Goal: Obtain resource: Obtain resource

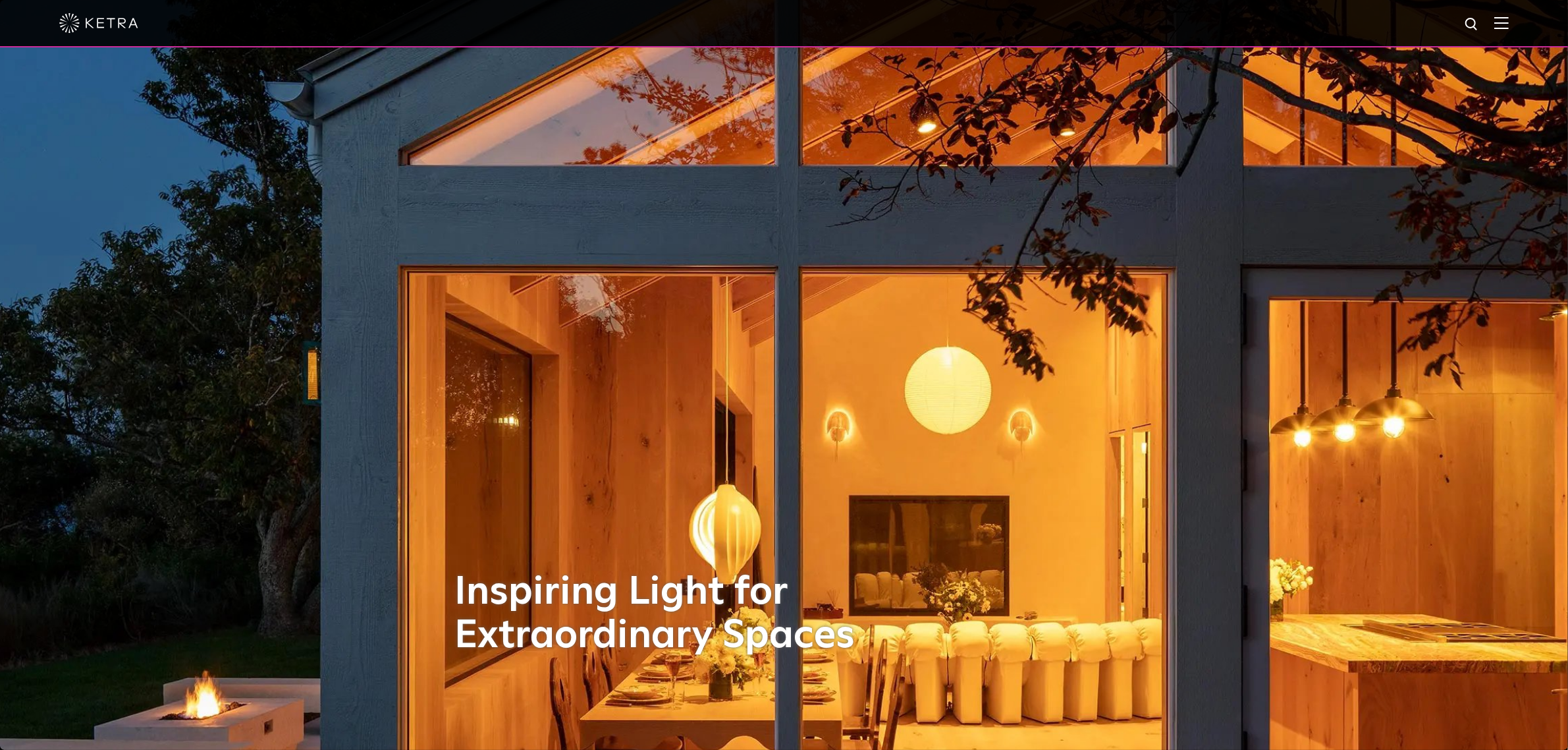
click at [1509, 22] on img at bounding box center [1501, 23] width 14 height 12
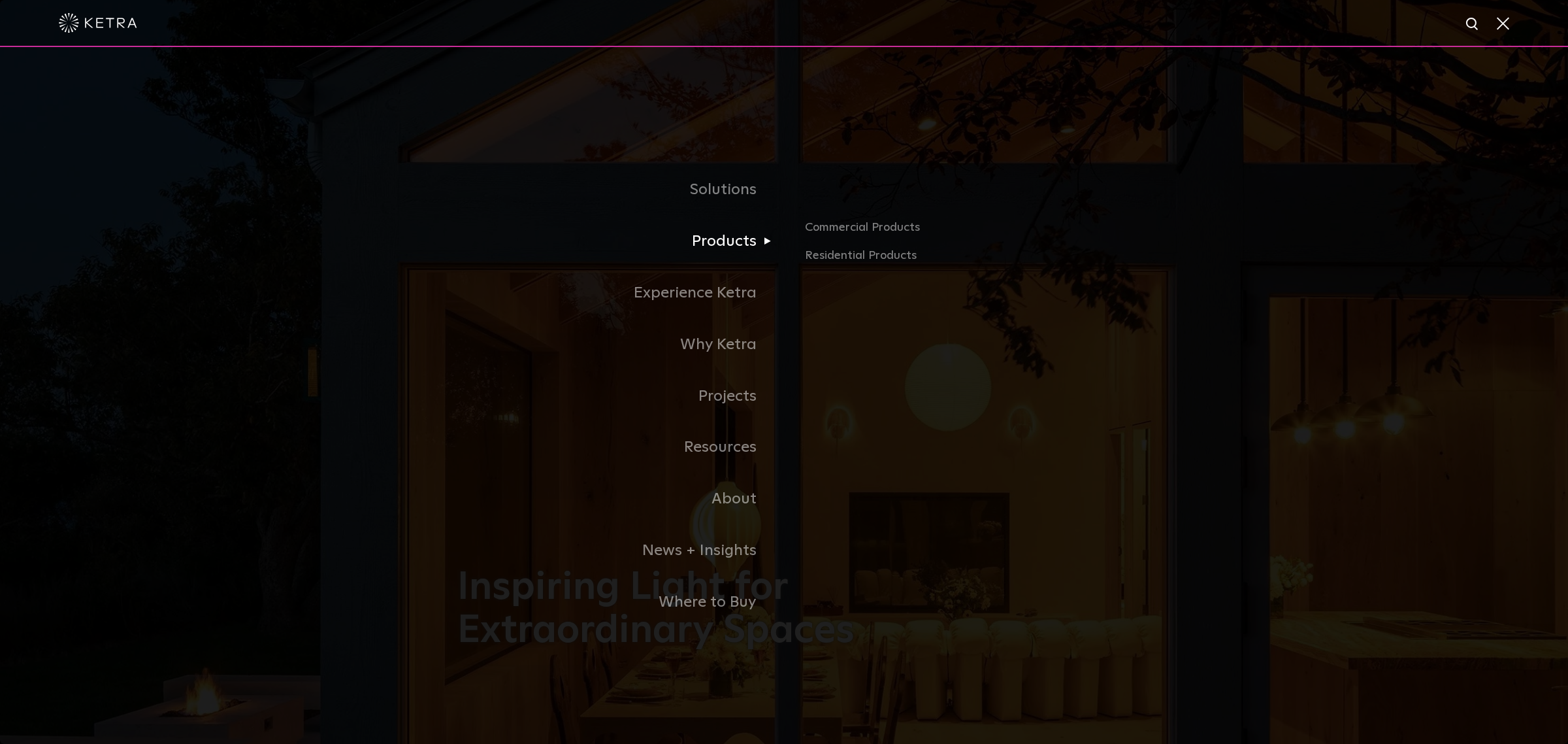
click at [745, 243] on link "Products" at bounding box center [621, 241] width 326 height 52
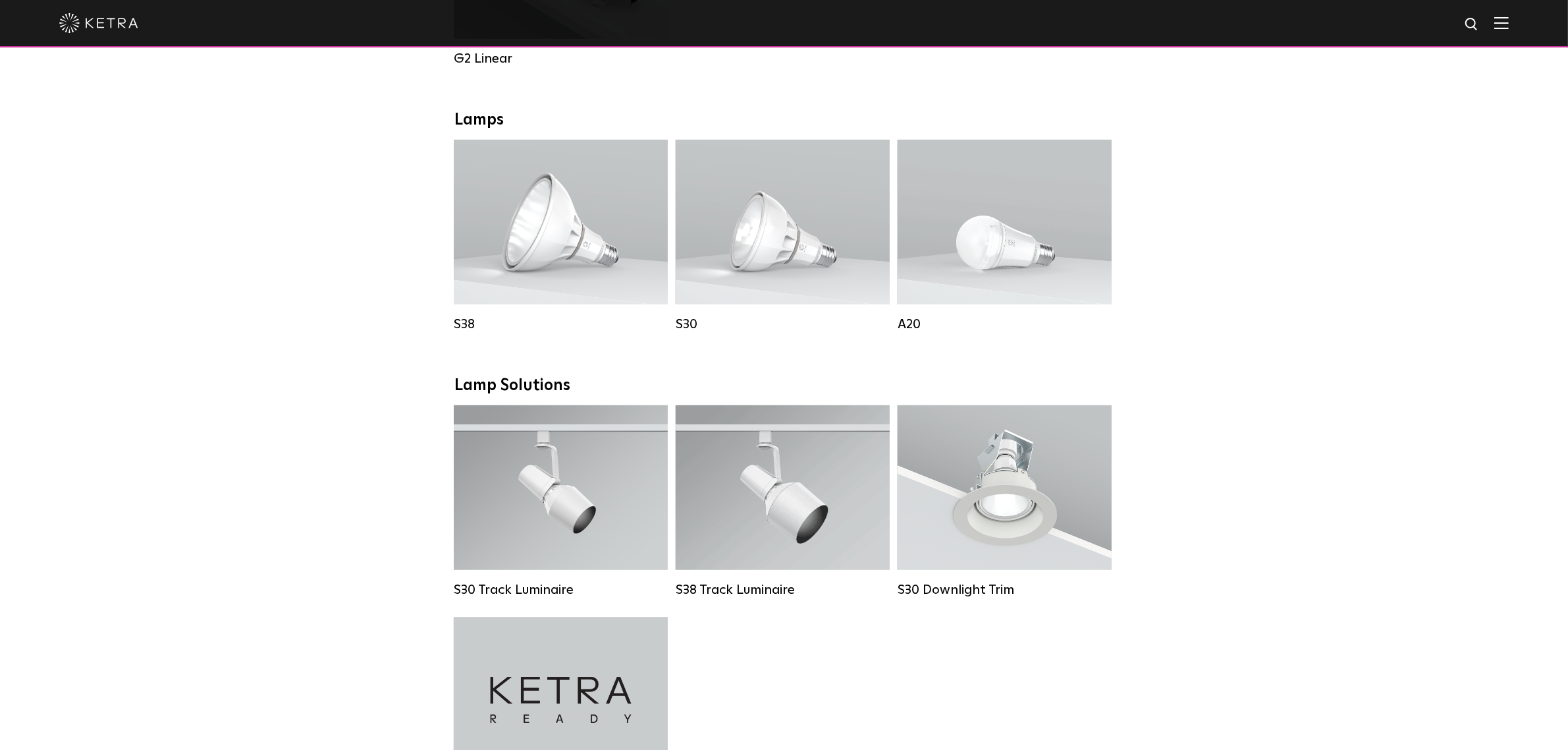
scroll to position [906, 0]
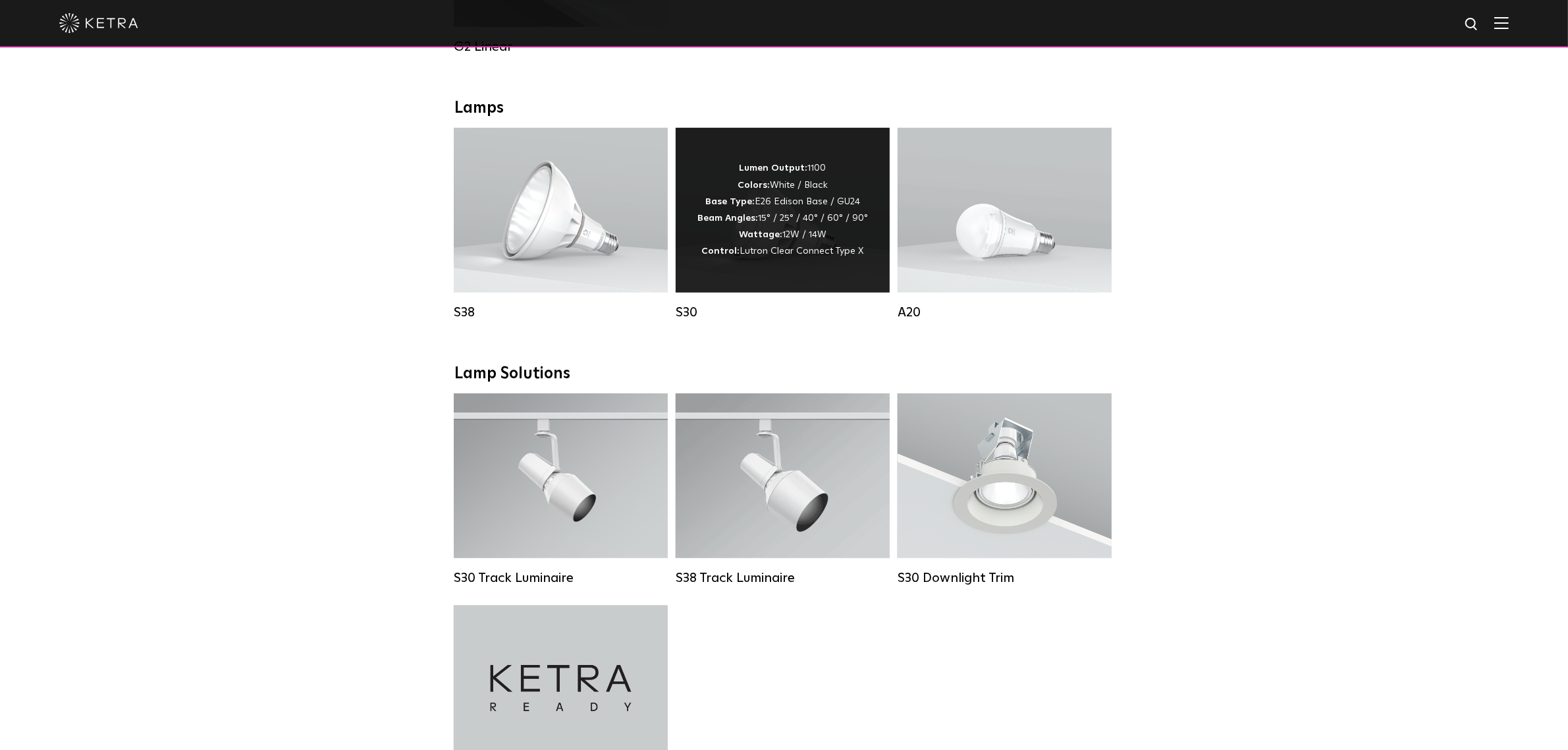
click at [728, 223] on strong "Beam Angles:" at bounding box center [728, 217] width 60 height 9
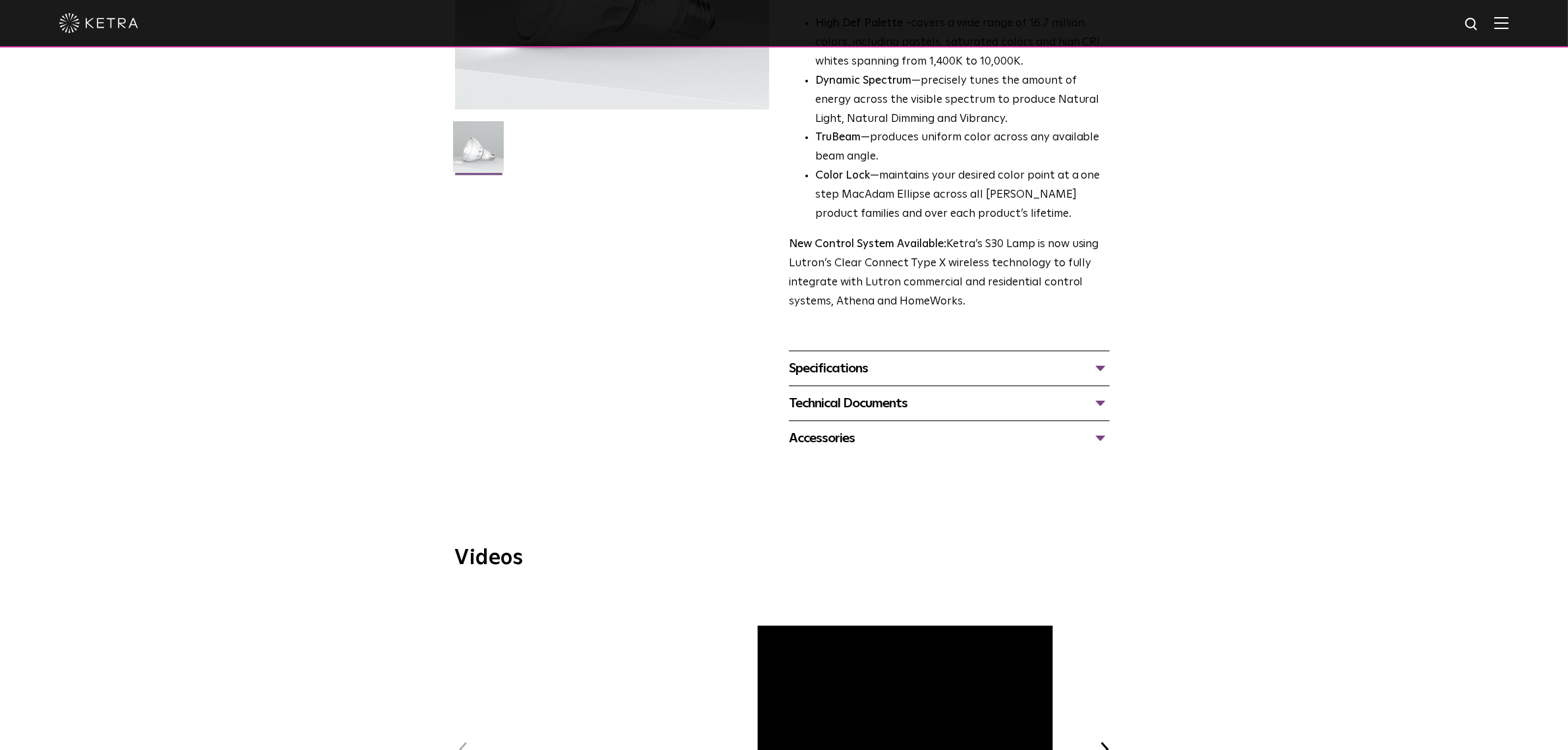
scroll to position [329, 0]
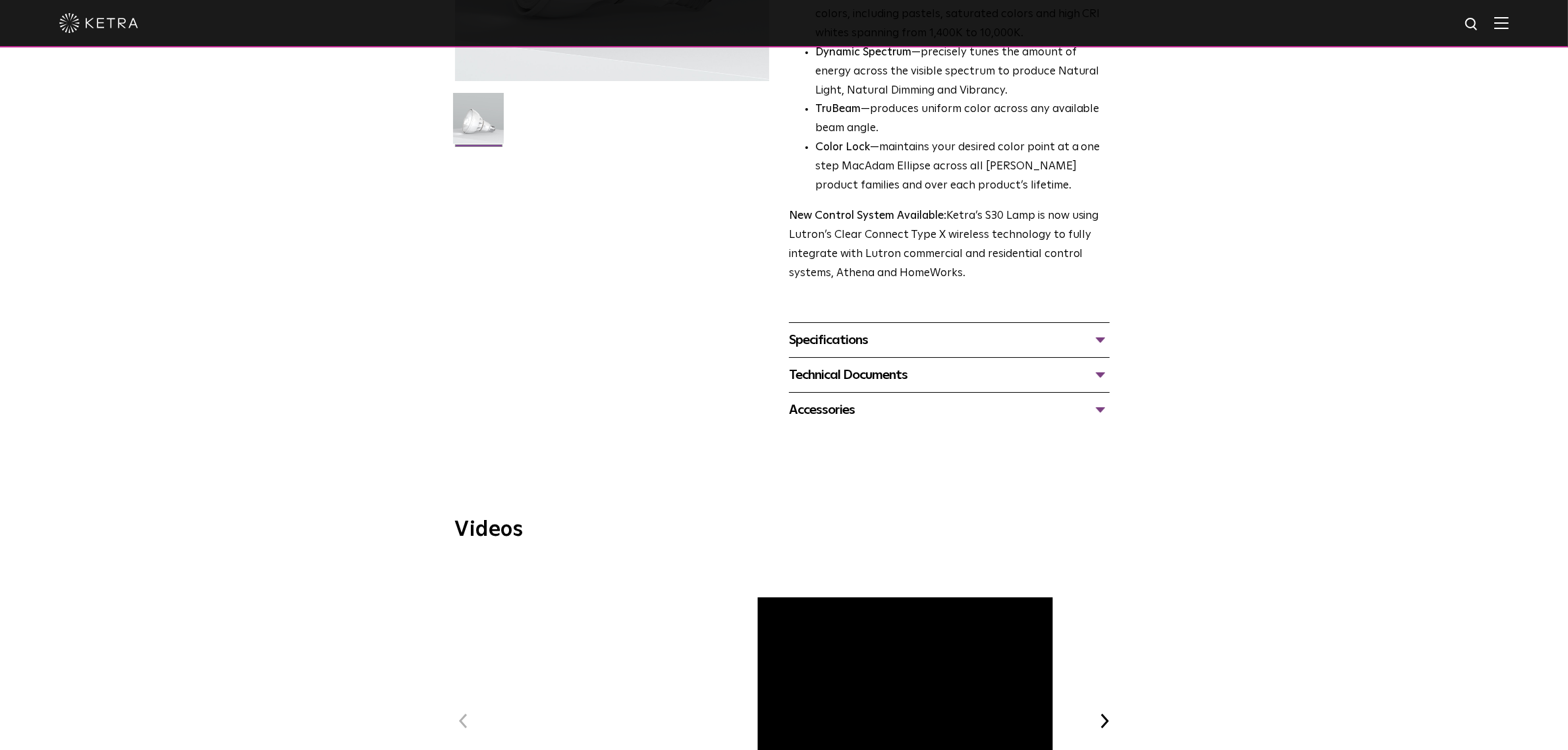
click at [1005, 346] on div "Specifications" at bounding box center [949, 339] width 321 height 21
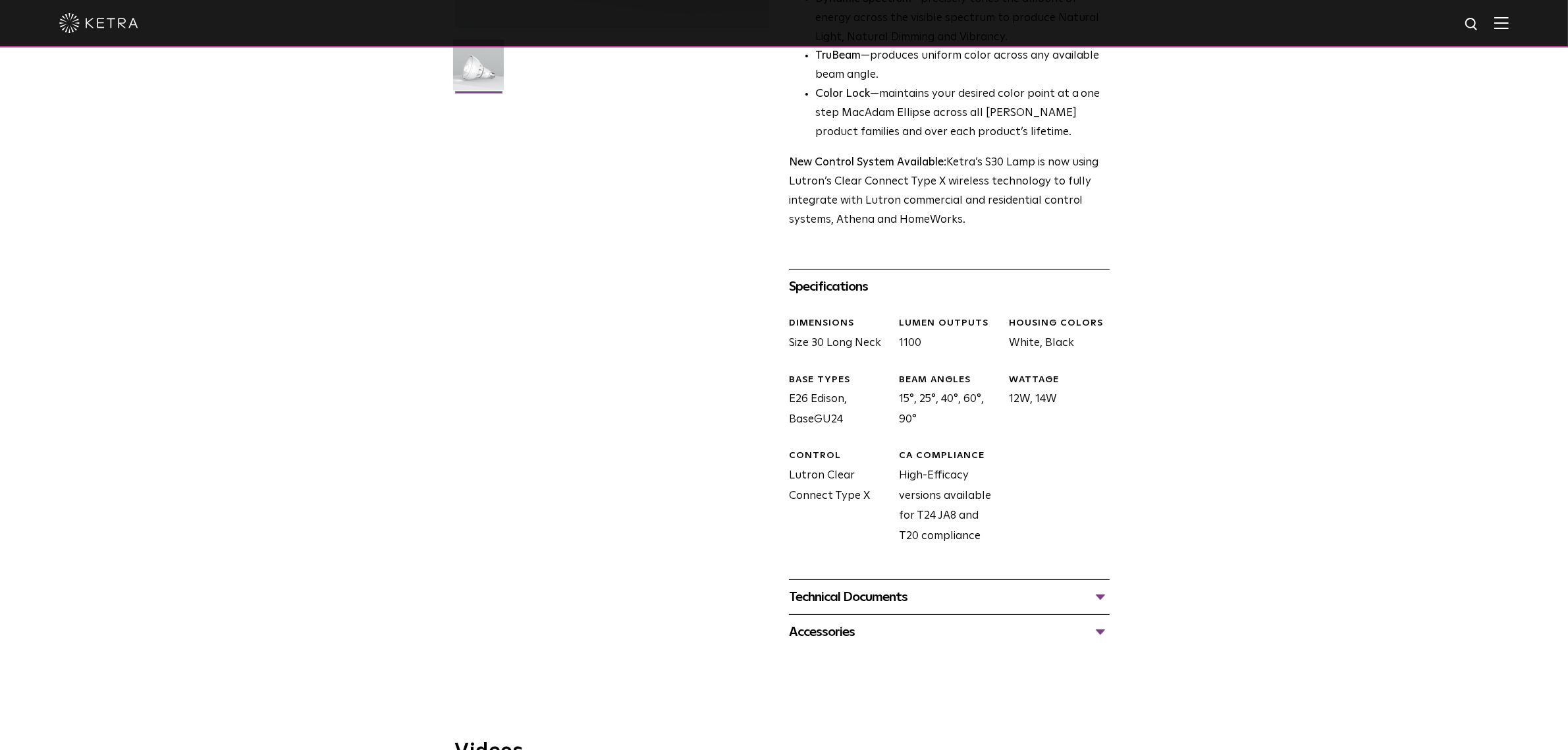
scroll to position [412, 0]
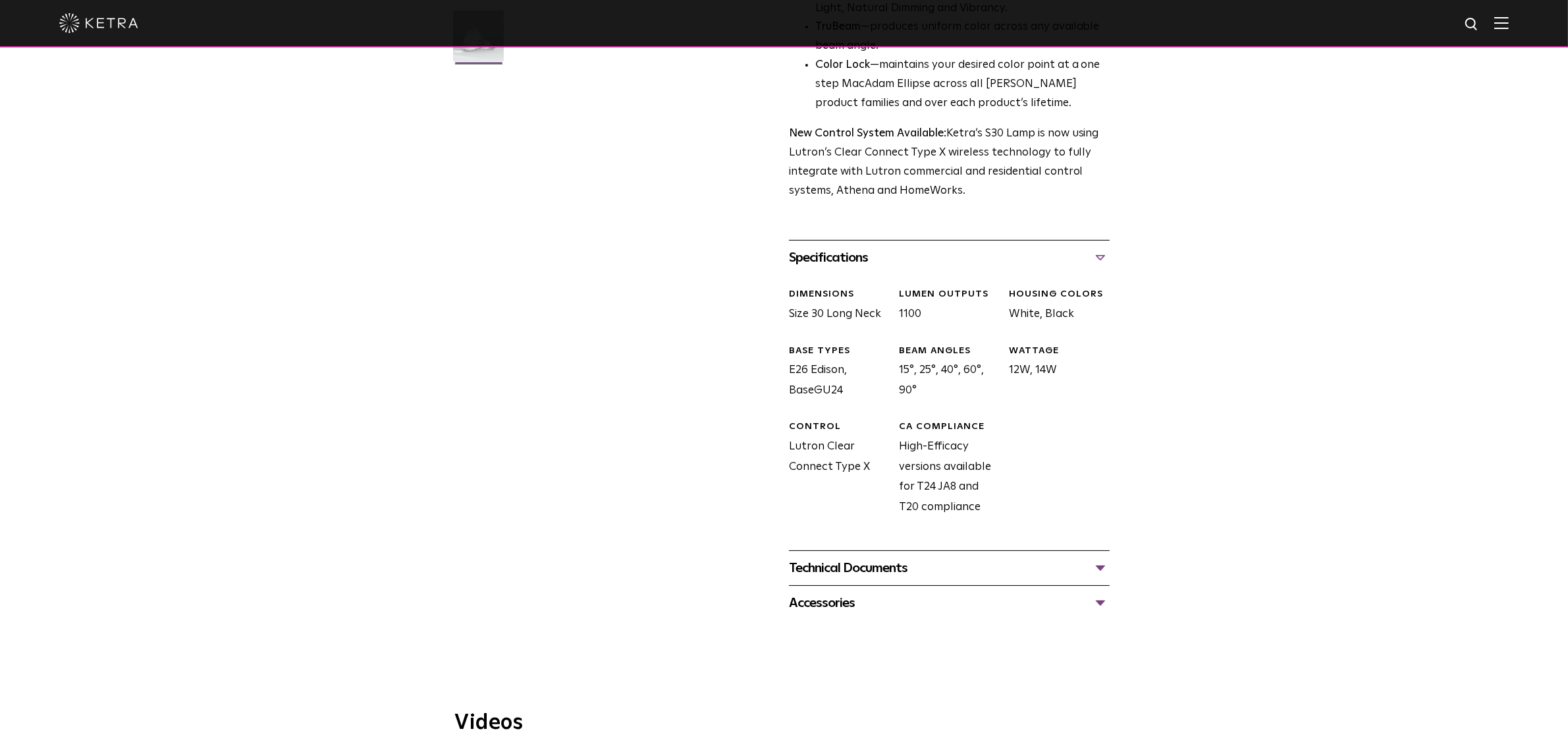
click at [968, 559] on div "Technical Documents" at bounding box center [949, 568] width 321 height 21
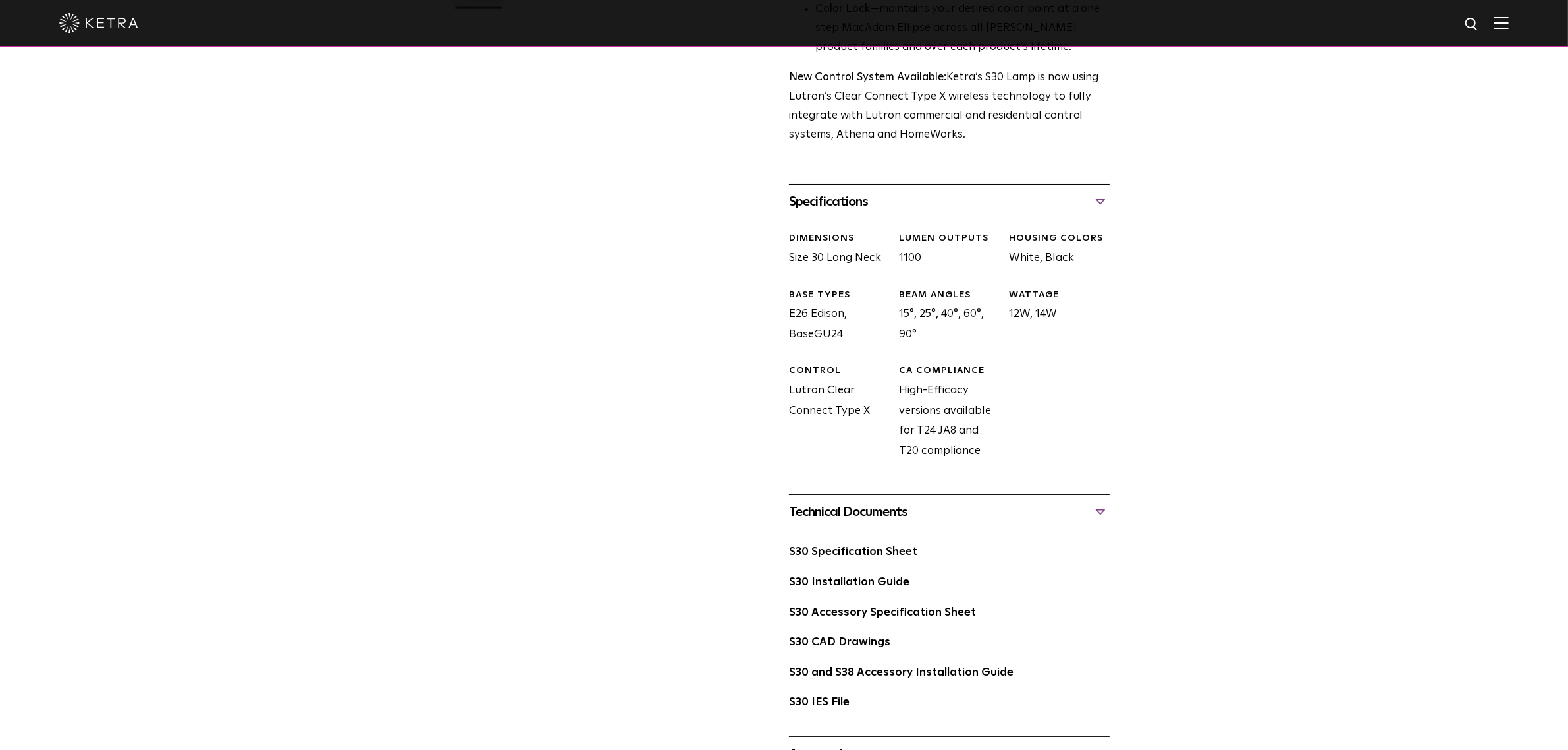
scroll to position [494, 0]
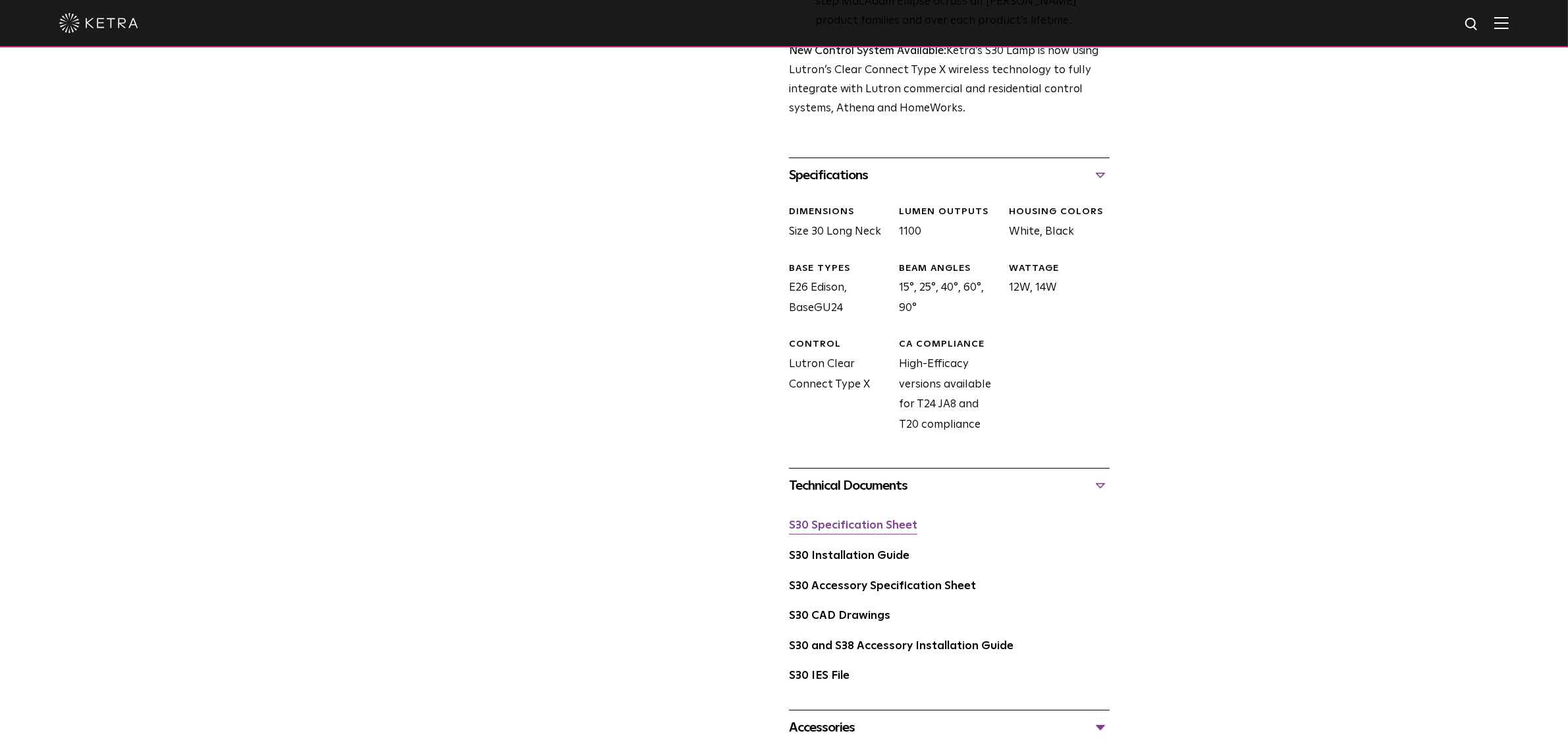
click at [863, 525] on link "S30 Specification Sheet" at bounding box center [853, 525] width 128 height 11
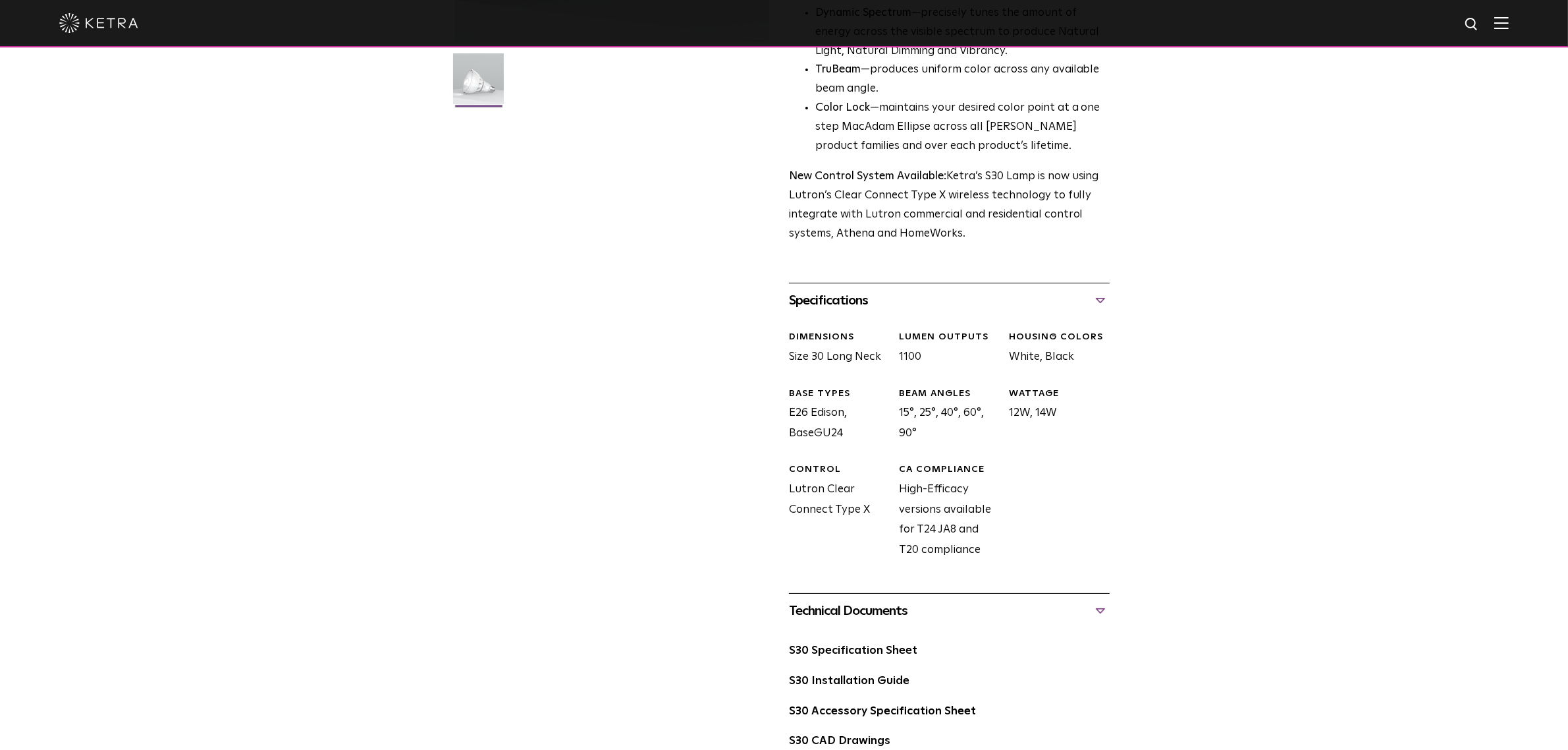
scroll to position [0, 0]
